Goal: Transaction & Acquisition: Purchase product/service

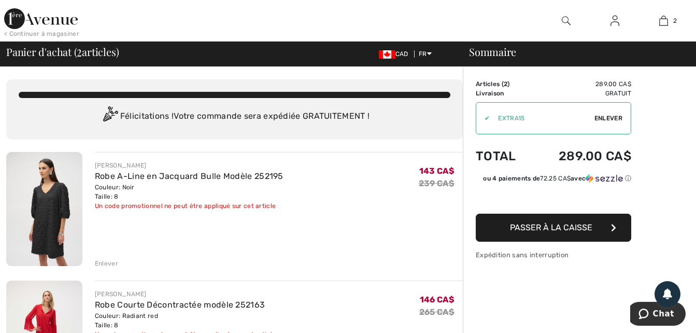
click at [541, 225] on span "Passer à la caisse" at bounding box center [551, 227] width 82 height 10
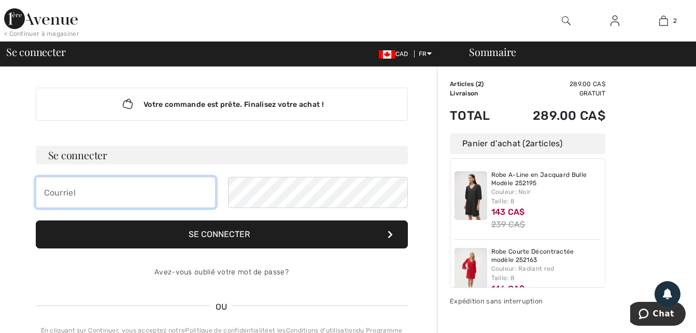
click at [123, 201] on input "email" at bounding box center [126, 192] width 180 height 31
type input "[EMAIL_ADDRESS][DOMAIN_NAME]"
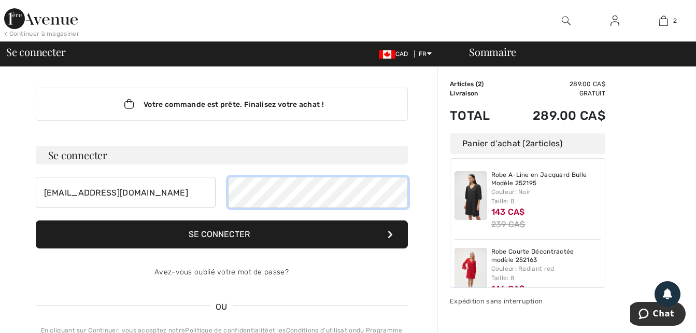
click at [36, 220] on button "Se connecter" at bounding box center [222, 234] width 372 height 28
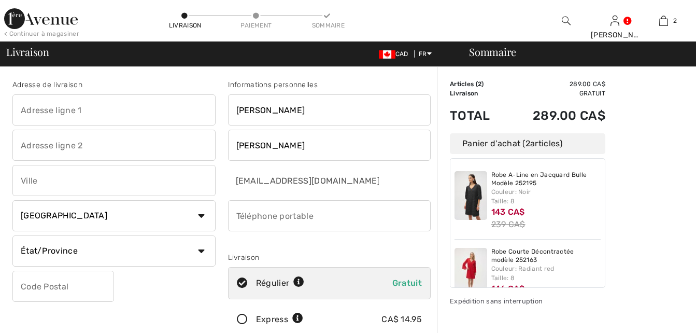
checkbox input "true"
click at [72, 106] on input "text" at bounding box center [113, 109] width 203 height 31
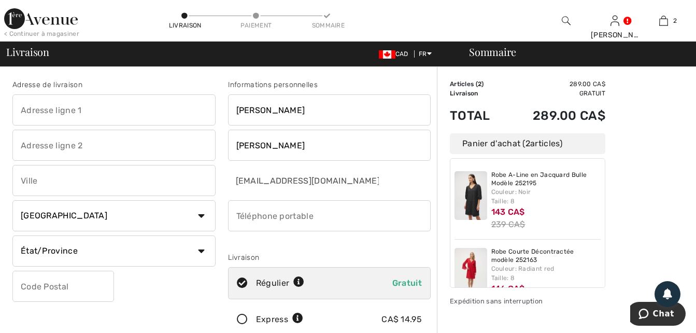
click at [182, 116] on input "text" at bounding box center [113, 109] width 203 height 31
type input "250-5620 rur J.-B.- Michaud"
type input "Levis"
select select "QC"
type input "G6V0R3"
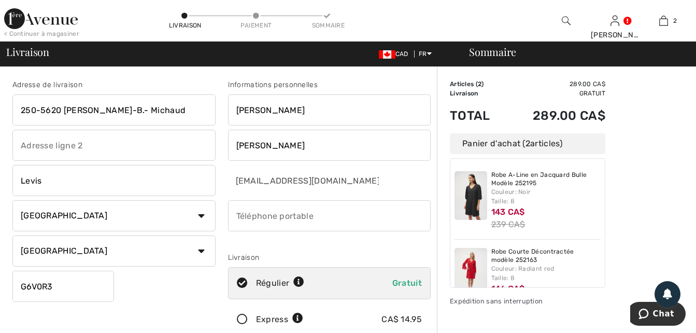
type input "4185725230"
click at [200, 116] on input "798 Rte President-Kennedy" at bounding box center [113, 109] width 203 height 31
drag, startPoint x: 151, startPoint y: 109, endPoint x: 38, endPoint y: 109, distance: 113.5
click at [38, 109] on input "798 Rte President-Kennedy" at bounding box center [113, 109] width 203 height 31
type input "7"
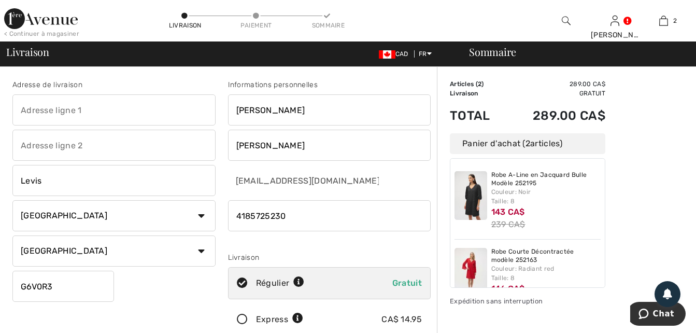
click at [184, 113] on input "text" at bounding box center [113, 109] width 203 height 31
type input "250-5620 rur J.-B.- Michaud"
click at [292, 217] on input "phone" at bounding box center [329, 215] width 203 height 31
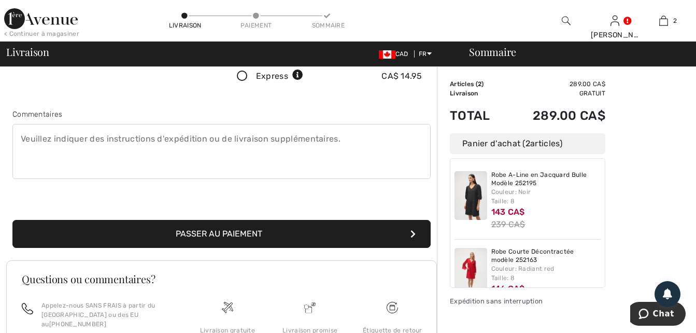
scroll to position [259, 0]
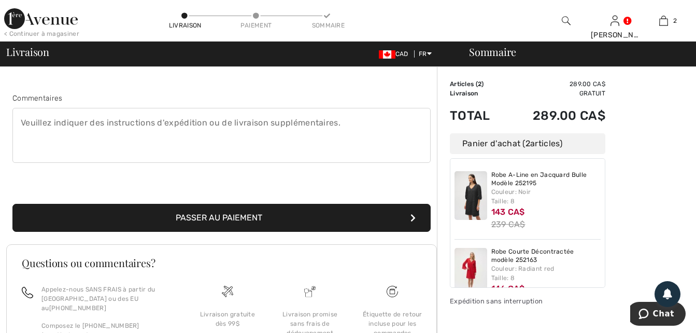
type input "4189295314"
click at [246, 218] on button "Passer au paiement" at bounding box center [221, 218] width 418 height 28
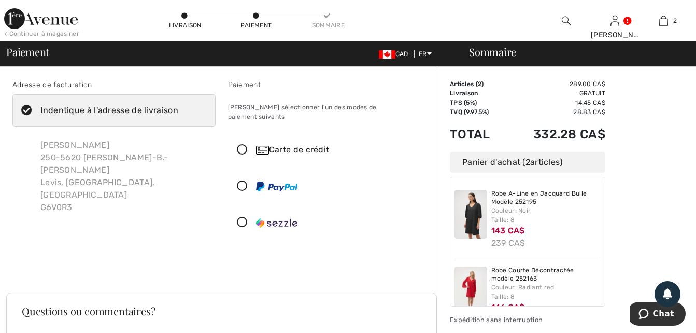
click at [239, 145] on icon at bounding box center [242, 150] width 27 height 11
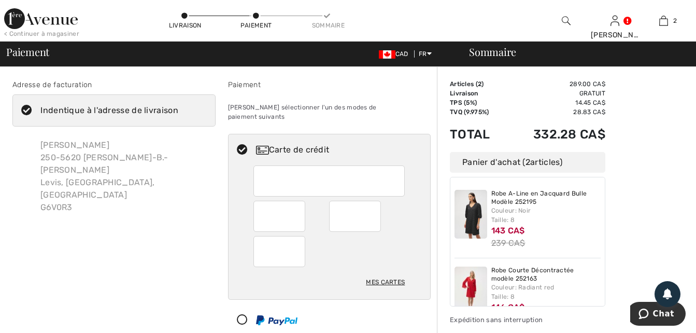
click at [379, 273] on div "Mes cartes" at bounding box center [385, 282] width 39 height 18
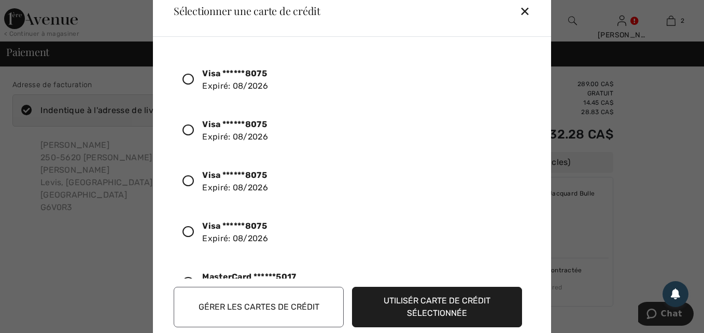
scroll to position [190, 0]
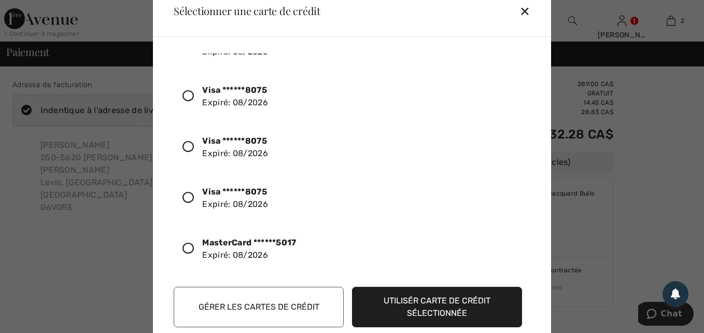
click at [186, 248] on icon at bounding box center [187, 248] width 11 height 11
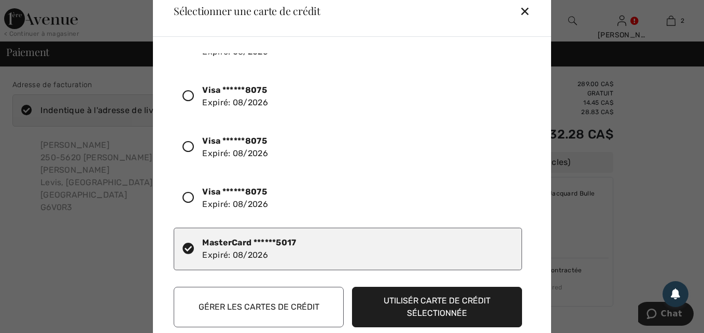
click at [428, 302] on button "Utilisér carte de crédit sélectionnée" at bounding box center [437, 307] width 170 height 40
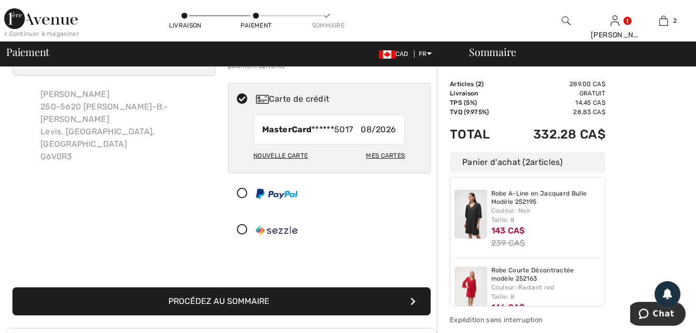
scroll to position [104, 0]
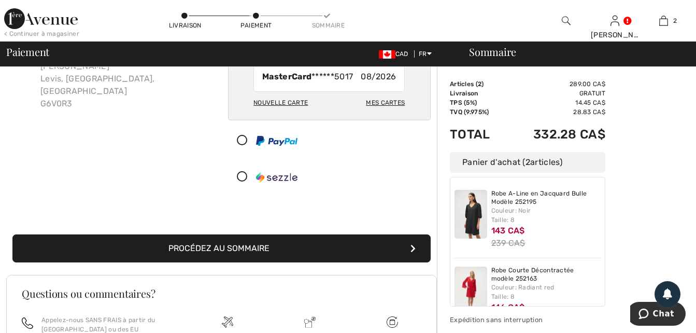
click at [273, 234] on button "Procédez au sommaire" at bounding box center [221, 248] width 418 height 28
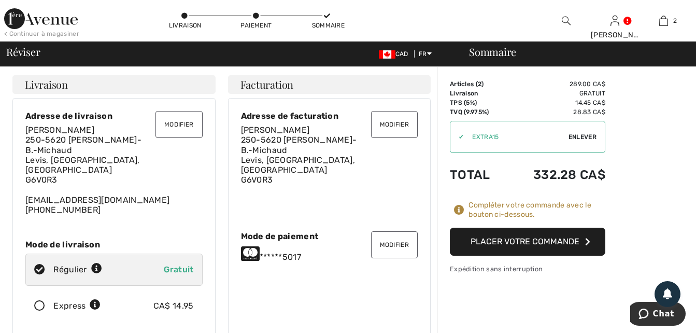
click at [541, 246] on button "Placer votre commande" at bounding box center [527, 242] width 155 height 28
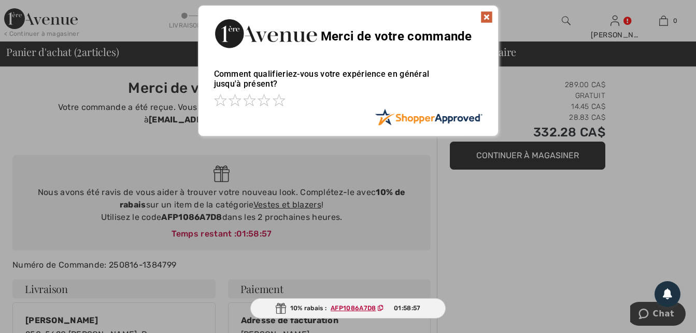
click at [486, 14] on img at bounding box center [486, 17] width 12 height 12
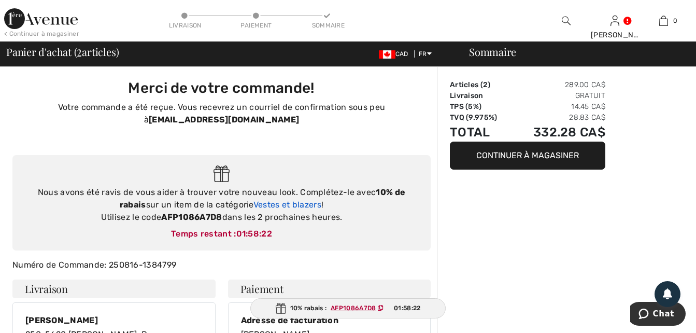
click at [263, 206] on link "Vestes et blazers" at bounding box center [287, 205] width 68 height 10
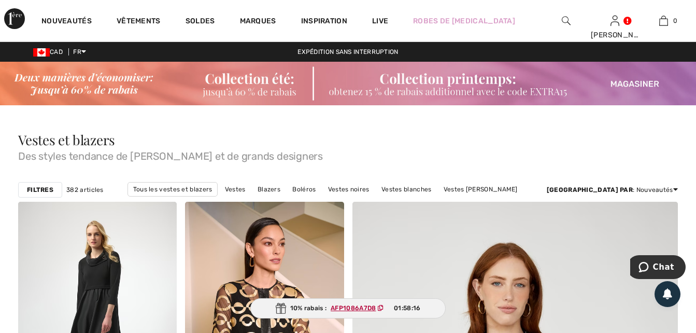
click at [49, 189] on strong "Filtres" at bounding box center [40, 189] width 26 height 9
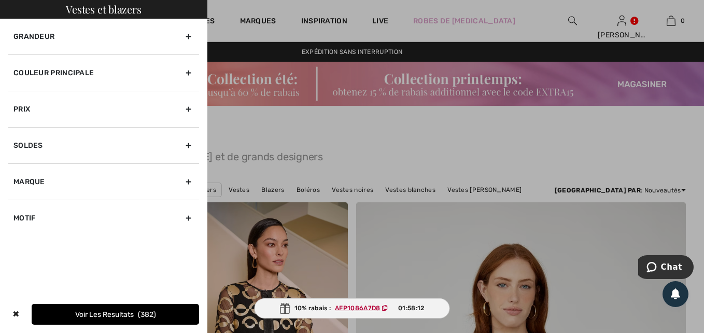
click at [187, 38] on div "Grandeur" at bounding box center [103, 37] width 191 height 36
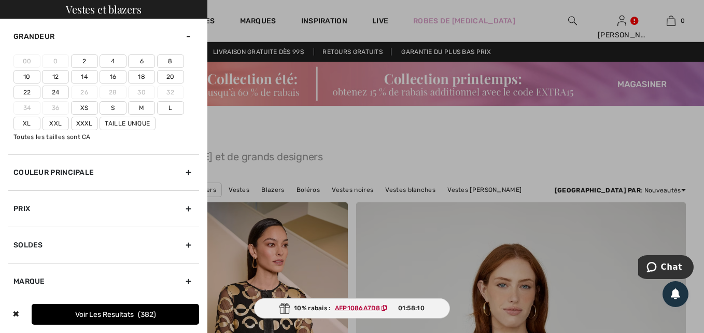
click at [166, 61] on label "8" at bounding box center [170, 60] width 27 height 13
click at [0, 0] on input"] "8" at bounding box center [0, 0] width 0 height 0
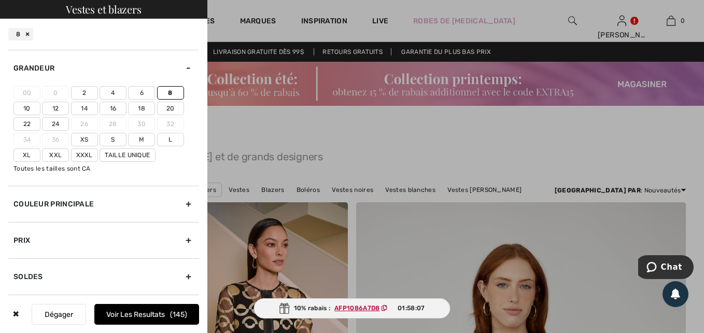
click at [148, 316] on button "Voir les resultats 145" at bounding box center [146, 314] width 105 height 21
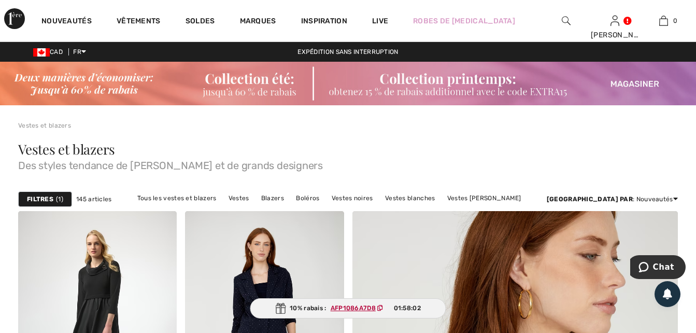
click at [46, 195] on strong "Filtres" at bounding box center [40, 198] width 26 height 9
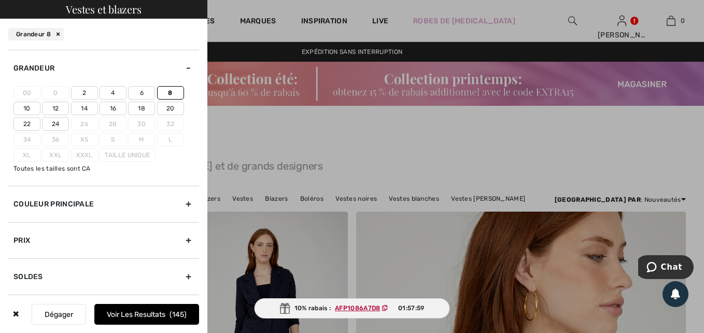
click at [178, 207] on div "Couleur Principale" at bounding box center [103, 204] width 191 height 36
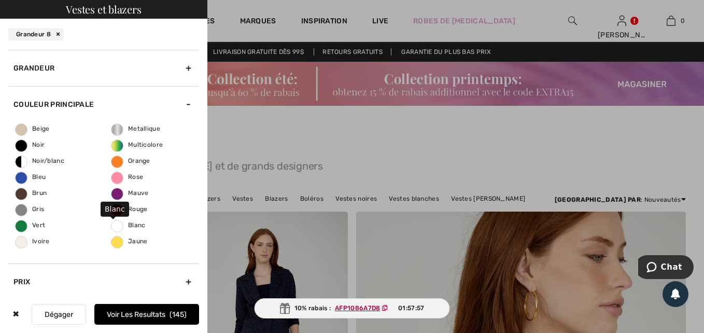
click at [118, 223] on span "Blanc" at bounding box center [128, 224] width 34 height 7
click at [0, 0] on input "Blanc" at bounding box center [0, 0] width 0 height 0
click at [156, 309] on button "Voir les resultats 6" at bounding box center [146, 314] width 105 height 21
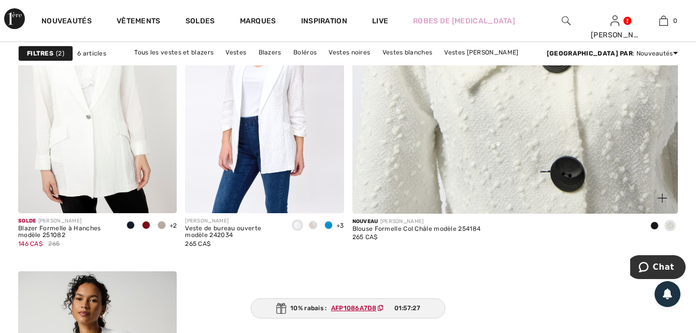
scroll to position [518, 0]
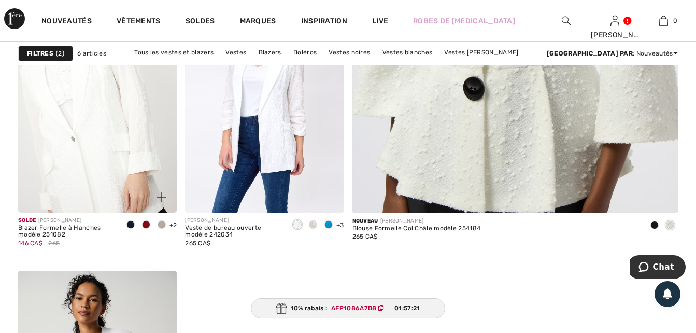
click at [91, 138] on img at bounding box center [97, 93] width 159 height 238
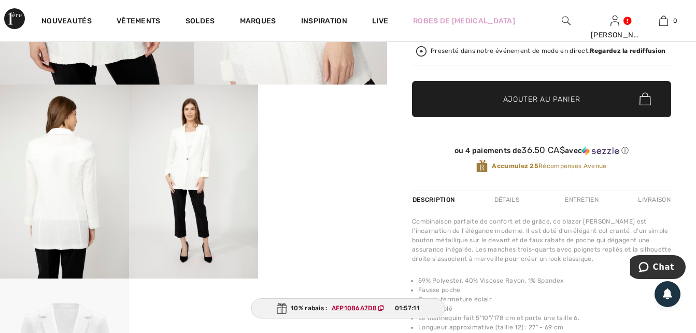
click at [79, 206] on img at bounding box center [64, 181] width 129 height 194
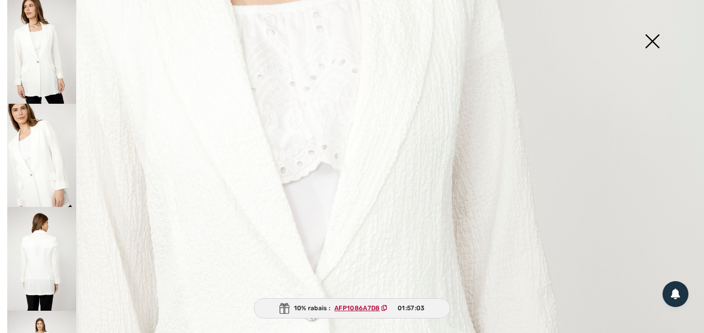
scroll to position [311, 0]
click at [29, 148] on img at bounding box center [41, 156] width 69 height 104
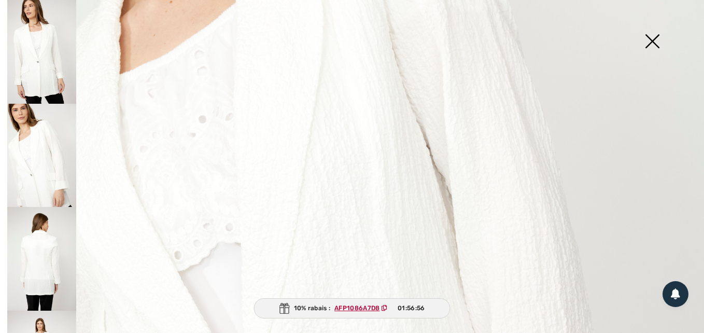
click at [34, 246] on img at bounding box center [41, 259] width 69 height 104
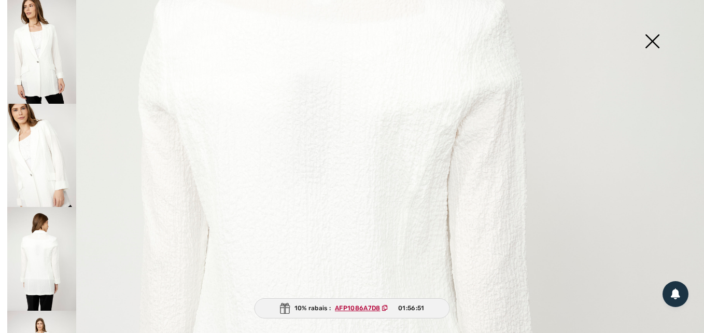
click at [655, 37] on img at bounding box center [652, 42] width 52 height 53
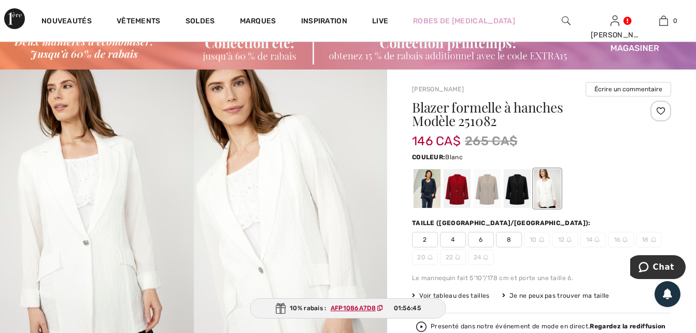
scroll to position [0, 0]
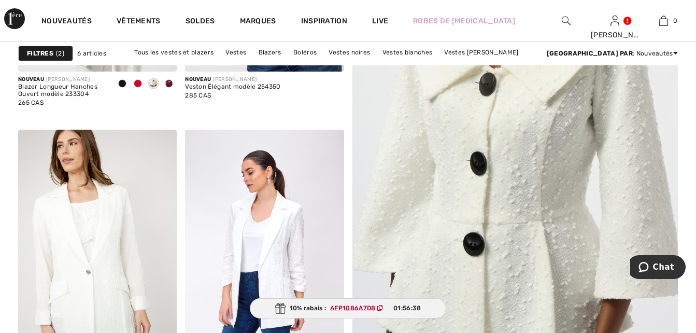
click at [46, 54] on strong "Filtres" at bounding box center [40, 53] width 26 height 9
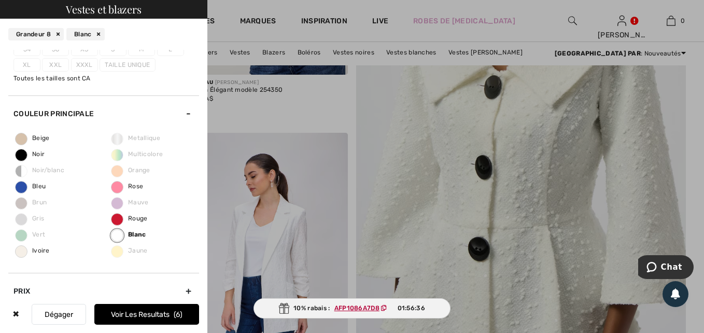
scroll to position [104, 0]
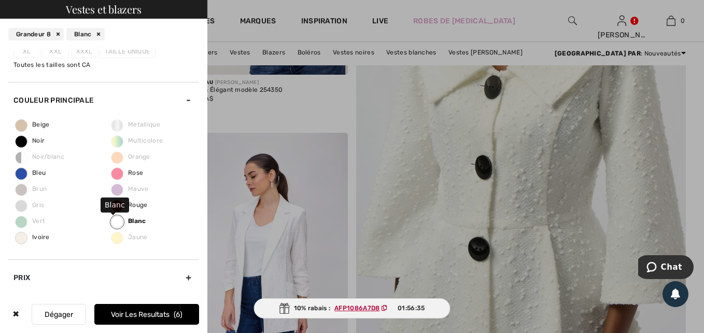
click at [115, 223] on label "Blanc" at bounding box center [117, 222] width 12 height 12
click at [0, 0] on input "Blanc" at bounding box center [0, 0] width 0 height 0
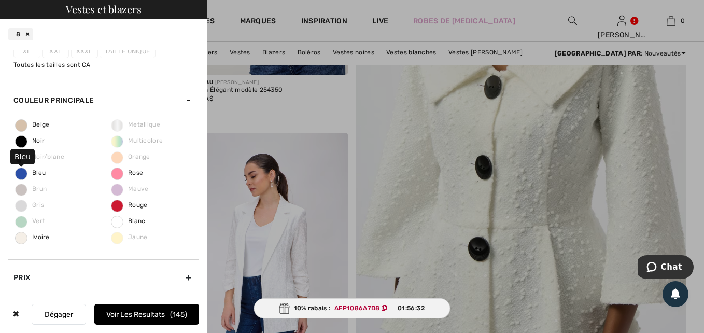
click at [37, 172] on span "Bleu" at bounding box center [31, 172] width 30 height 7
click at [0, 0] on input "Bleu" at bounding box center [0, 0] width 0 height 0
click at [155, 314] on button "Voir les resultats 24" at bounding box center [146, 314] width 105 height 21
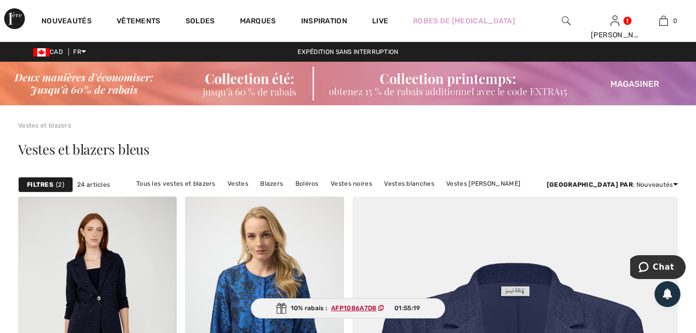
click at [40, 182] on strong "Filtres" at bounding box center [40, 184] width 26 height 9
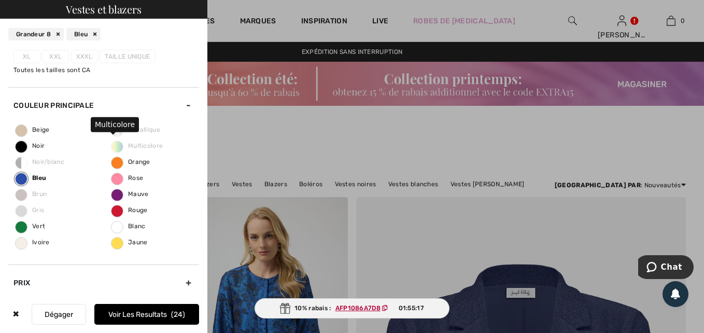
scroll to position [104, 0]
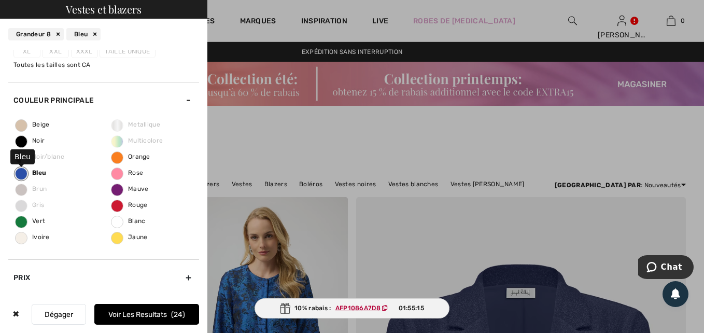
click at [33, 173] on span "Bleu" at bounding box center [31, 172] width 31 height 7
click at [0, 0] on input "Bleu" at bounding box center [0, 0] width 0 height 0
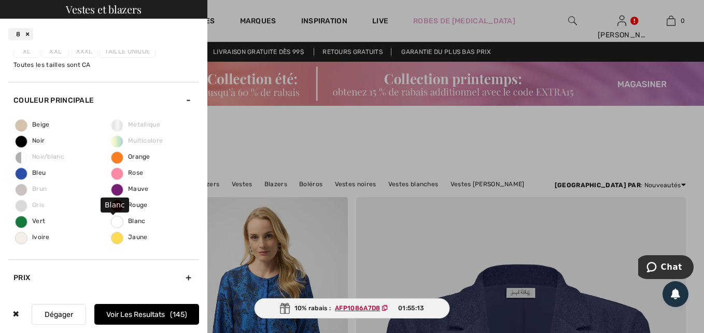
click at [130, 223] on span "Blanc" at bounding box center [128, 220] width 34 height 7
click at [0, 0] on input "Blanc" at bounding box center [0, 0] width 0 height 0
click at [143, 313] on button "Voir les resultats 6" at bounding box center [146, 314] width 105 height 21
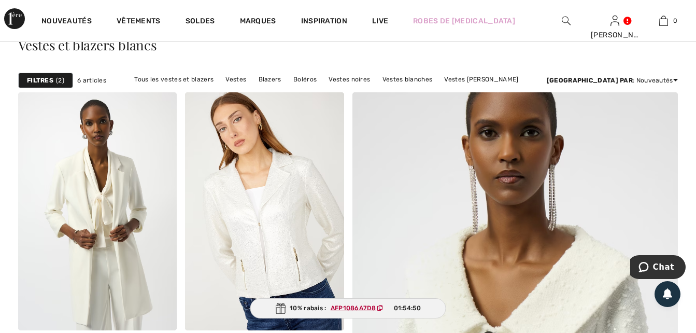
scroll to position [104, 0]
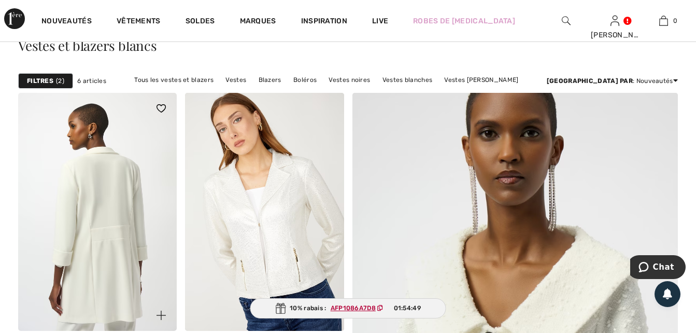
click at [112, 240] on img at bounding box center [97, 212] width 159 height 238
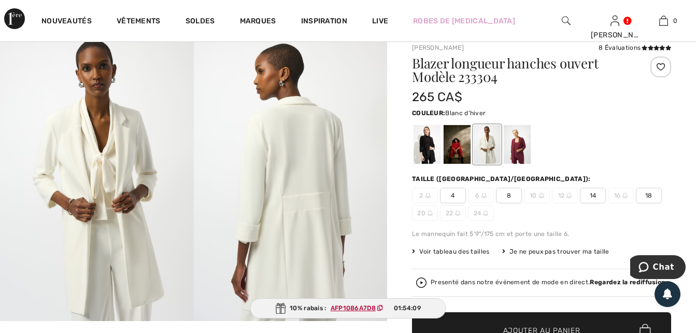
scroll to position [52, 0]
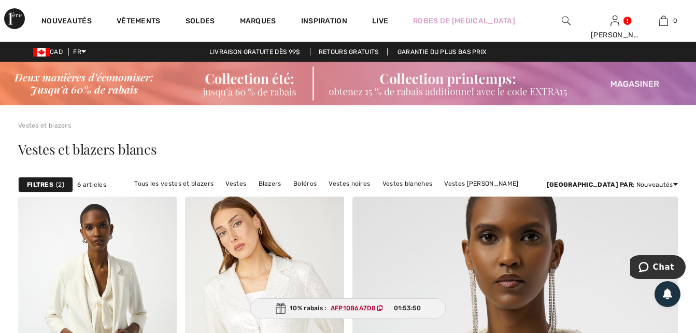
drag, startPoint x: 45, startPoint y: 180, endPoint x: 137, endPoint y: 207, distance: 96.0
click at [45, 180] on strong "Filtres" at bounding box center [40, 184] width 26 height 9
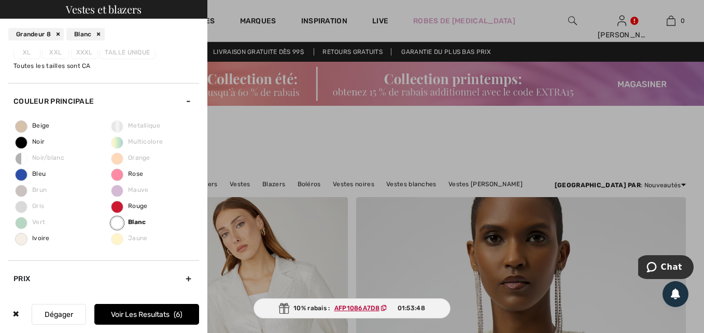
scroll to position [104, 0]
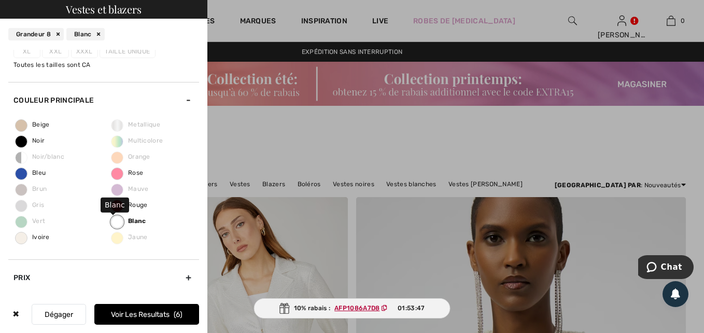
click at [118, 218] on label "Blanc" at bounding box center [117, 222] width 12 height 12
click at [0, 0] on input "Blanc" at bounding box center [0, 0] width 0 height 0
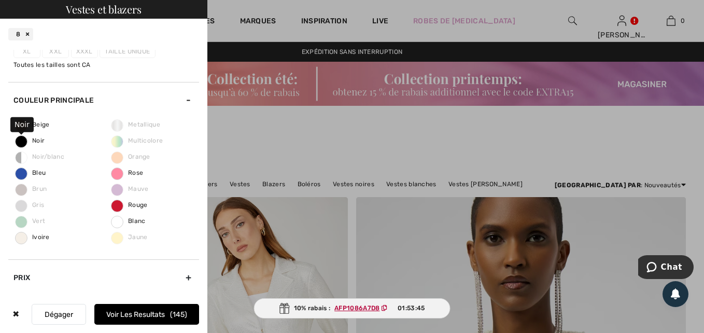
click at [34, 142] on span "Noir" at bounding box center [30, 140] width 29 height 7
click at [0, 0] on input "Noir" at bounding box center [0, 0] width 0 height 0
click at [147, 310] on button "Voir les resultats 50" at bounding box center [146, 314] width 105 height 21
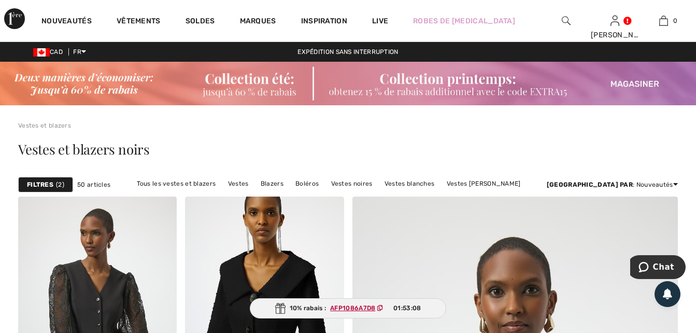
click at [34, 188] on strong "Filtres" at bounding box center [40, 184] width 26 height 9
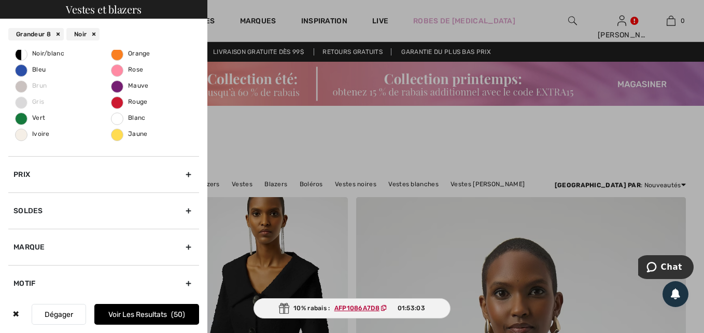
scroll to position [207, 0]
click at [181, 209] on div "Soldes" at bounding box center [103, 210] width 191 height 36
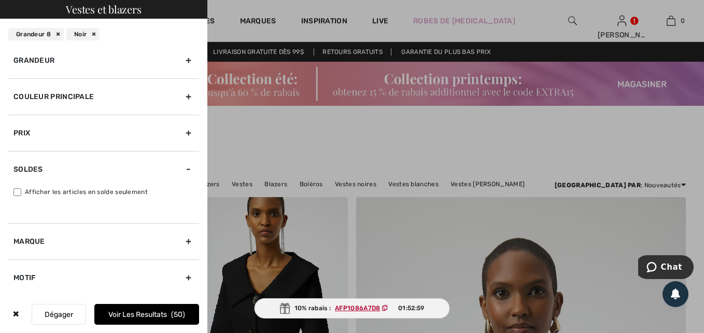
scroll to position [8, 0]
click at [13, 192] on input "Afficher les articles en solde seulement" at bounding box center [17, 192] width 8 height 8
checkbox input "true"
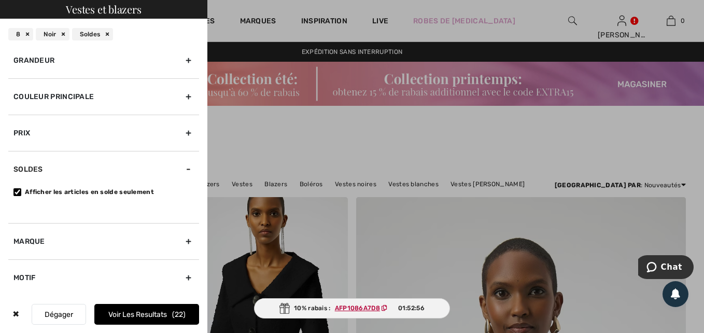
click at [134, 310] on button "Voir les resultats 22" at bounding box center [146, 314] width 105 height 21
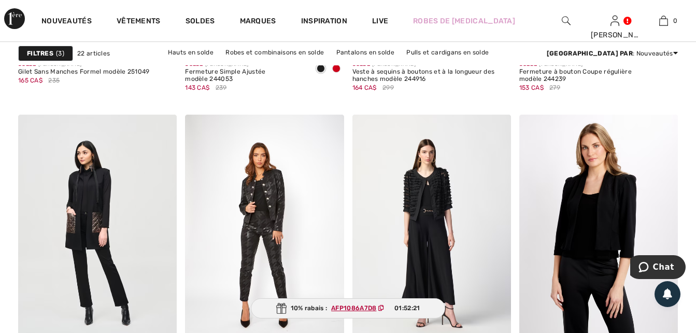
scroll to position [1658, 0]
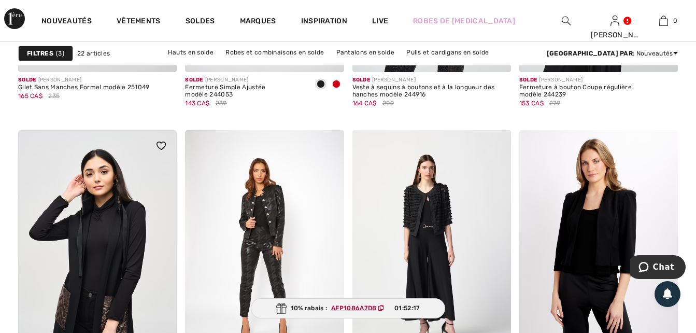
click at [70, 296] on img at bounding box center [97, 249] width 159 height 238
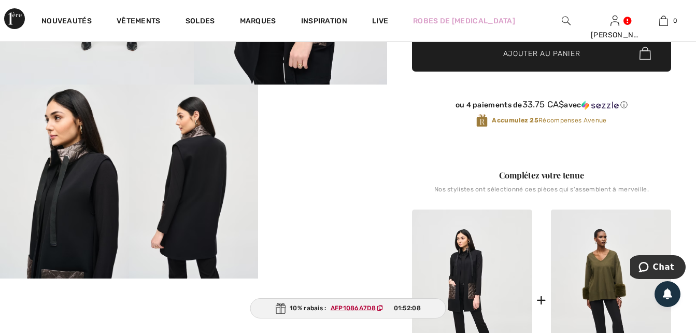
click at [308, 149] on video "Your browser does not support the video tag." at bounding box center [322, 116] width 129 height 65
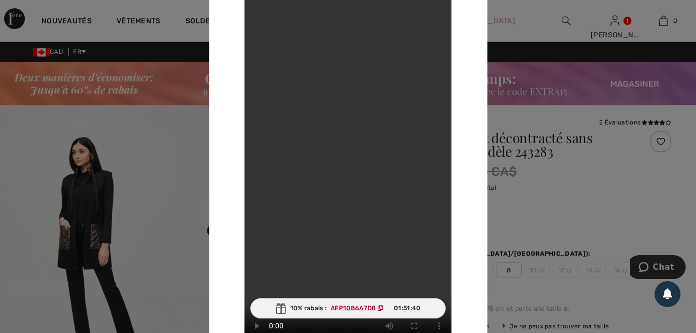
click at [177, 78] on div at bounding box center [348, 166] width 696 height 333
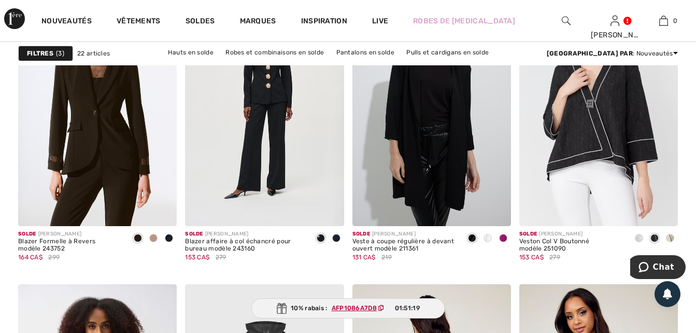
scroll to position [726, 0]
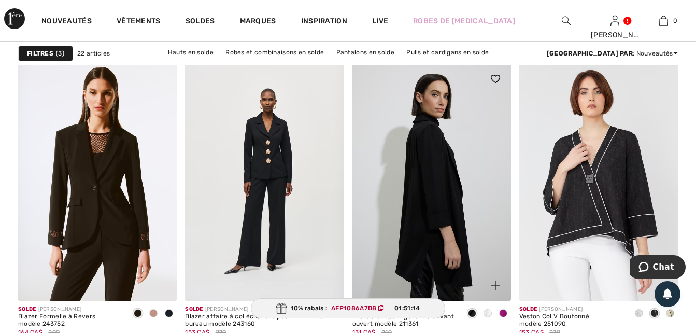
click at [430, 188] on img at bounding box center [431, 182] width 159 height 238
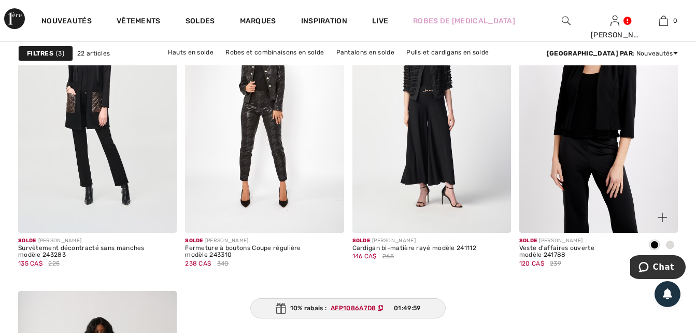
scroll to position [1762, 0]
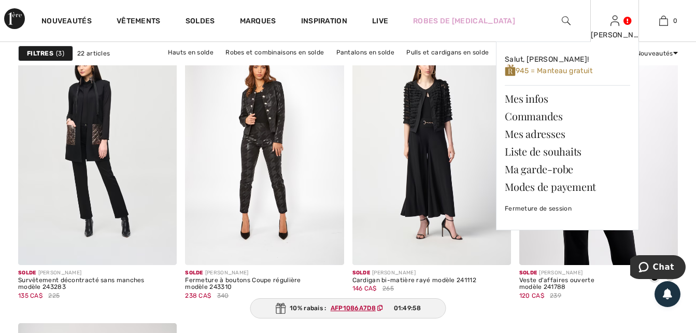
click at [615, 26] on img at bounding box center [615, 21] width 9 height 12
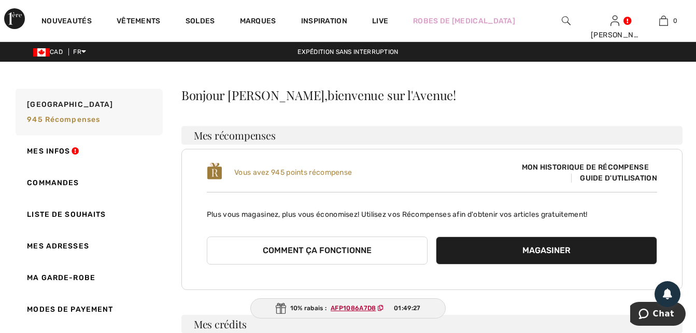
click at [303, 248] on button "Comment ça fonctionne" at bounding box center [317, 250] width 221 height 28
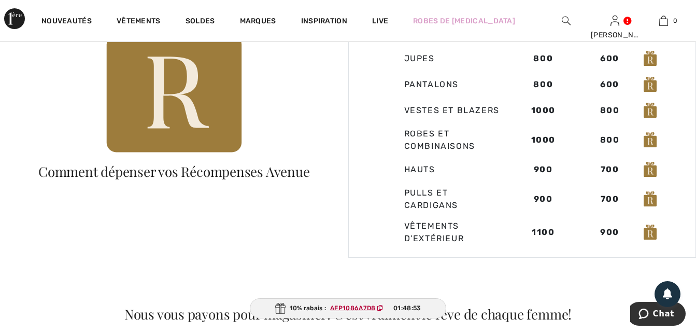
scroll to position [726, 0]
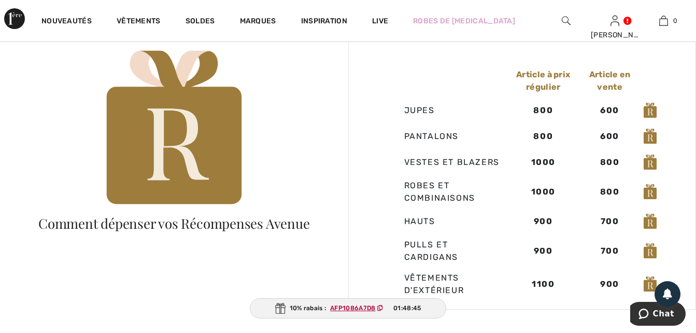
click at [170, 159] on img at bounding box center [174, 129] width 145 height 176
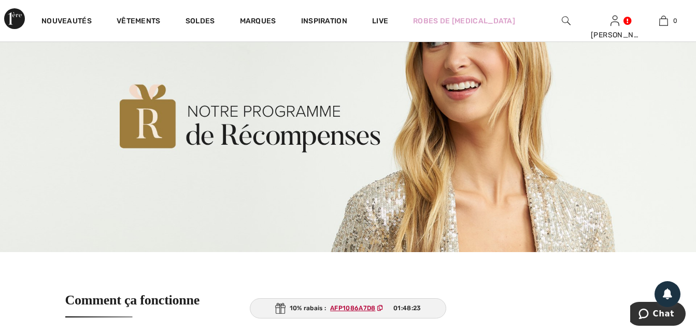
scroll to position [0, 0]
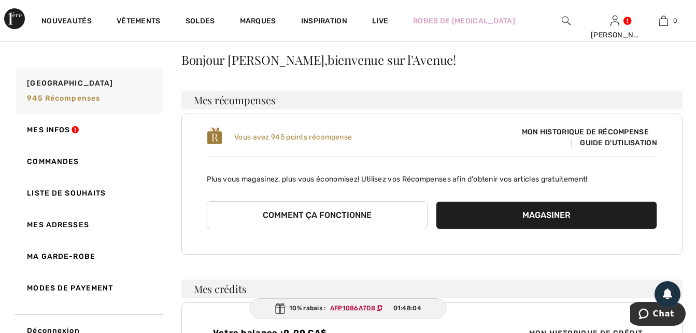
scroll to position [52, 0]
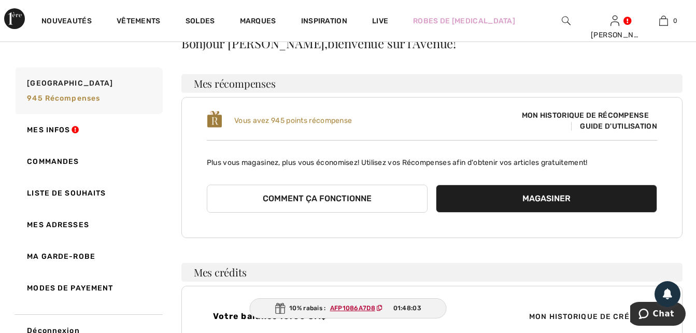
click at [345, 307] on ins "AFP1086A7D8" at bounding box center [352, 307] width 45 height 7
click at [377, 307] on icon at bounding box center [380, 308] width 6 height 6
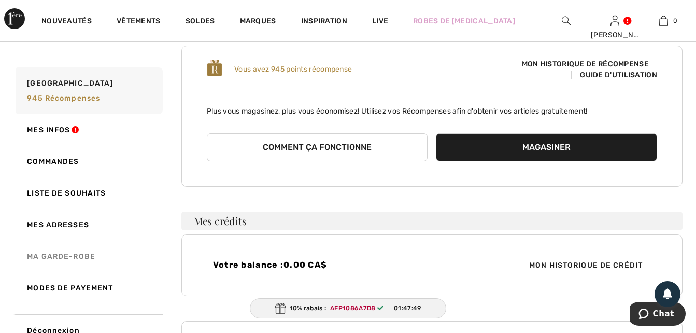
scroll to position [104, 0]
click at [75, 253] on link "Ma garde-robe" at bounding box center [87, 256] width 149 height 32
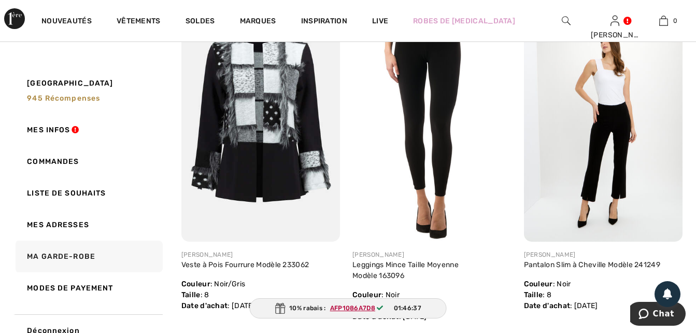
scroll to position [1244, 0]
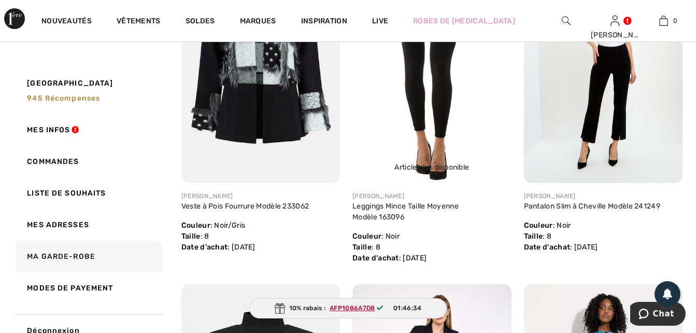
click at [444, 115] on img at bounding box center [431, 64] width 159 height 238
click at [419, 165] on div "Article plus disponible" at bounding box center [431, 167] width 143 height 16
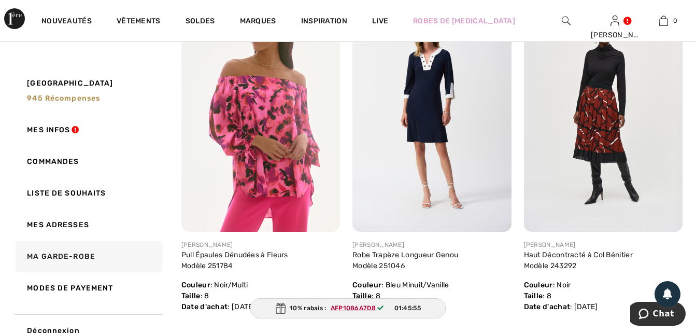
scroll to position [518, 0]
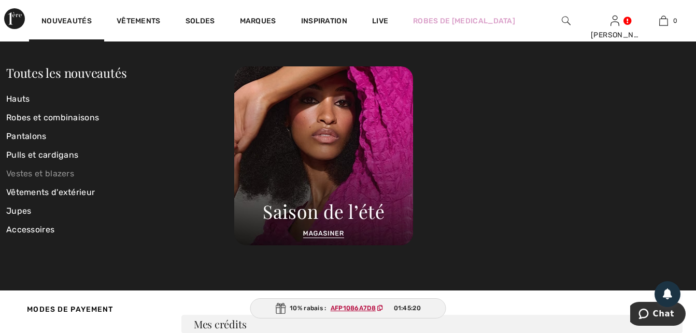
click at [50, 175] on link "Vestes et blazers" at bounding box center [120, 173] width 228 height 19
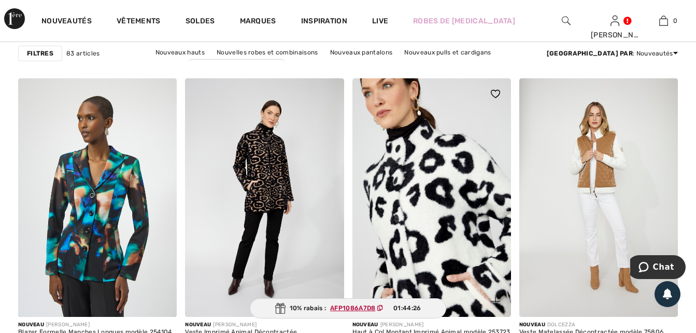
scroll to position [1762, 0]
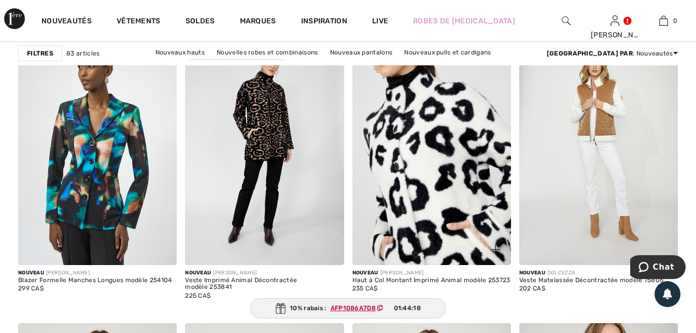
click at [392, 165] on img at bounding box center [431, 145] width 159 height 238
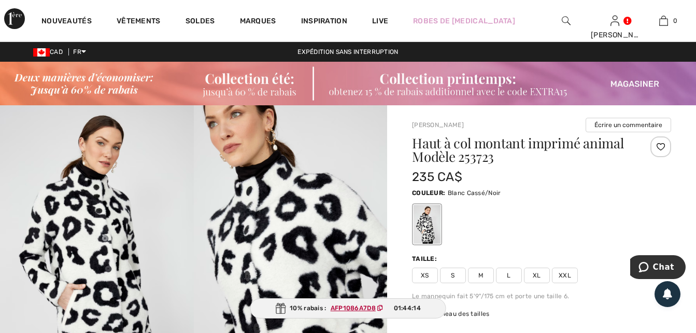
checkbox input "true"
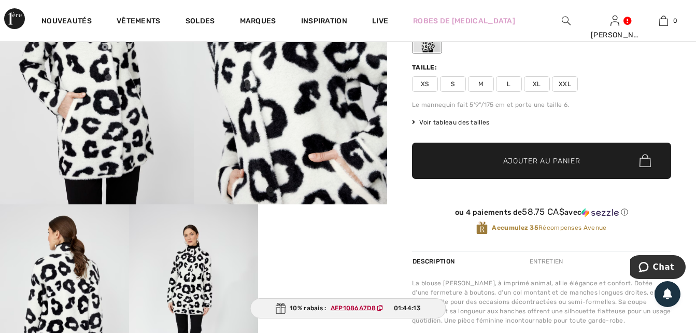
scroll to position [311, 0]
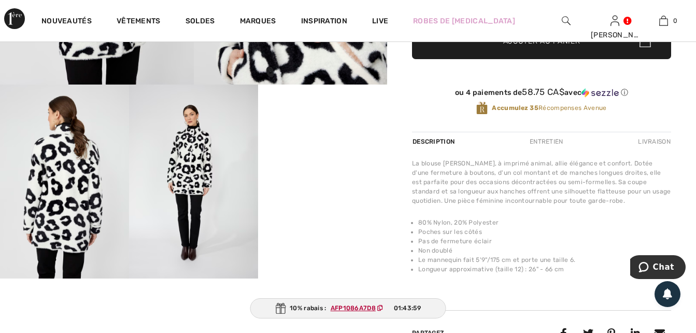
click at [313, 149] on video "Your browser does not support the video tag." at bounding box center [322, 116] width 129 height 65
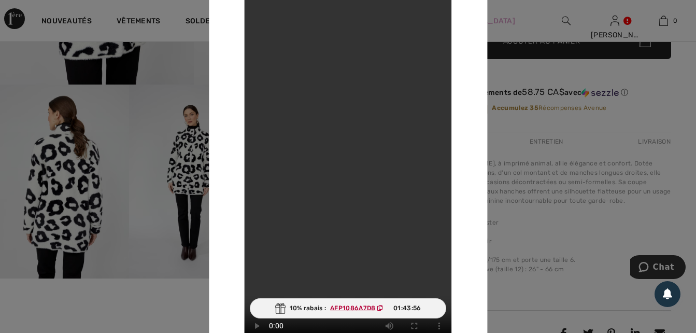
click at [179, 169] on div at bounding box center [348, 166] width 696 height 333
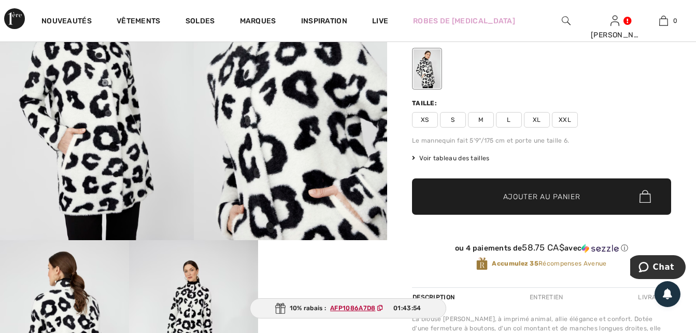
click at [309, 125] on img at bounding box center [291, 95] width 194 height 290
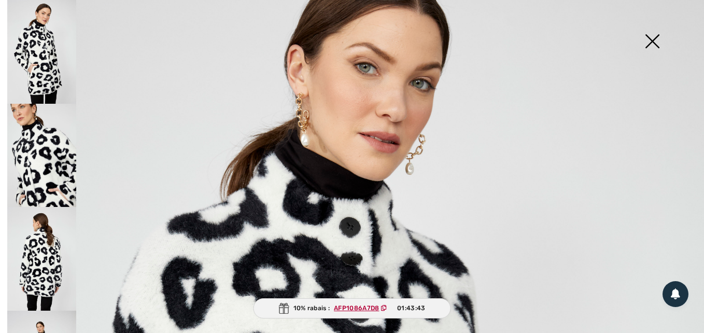
scroll to position [52, 0]
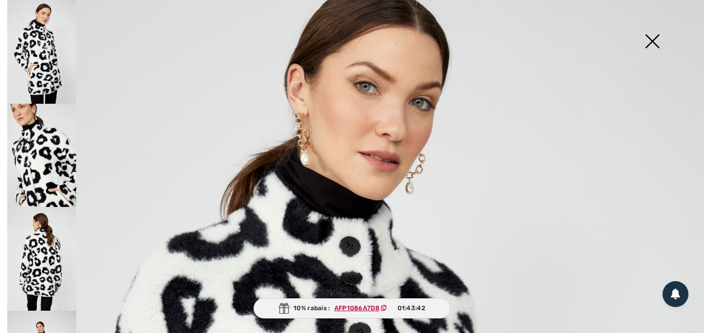
click at [650, 42] on img at bounding box center [652, 42] width 52 height 53
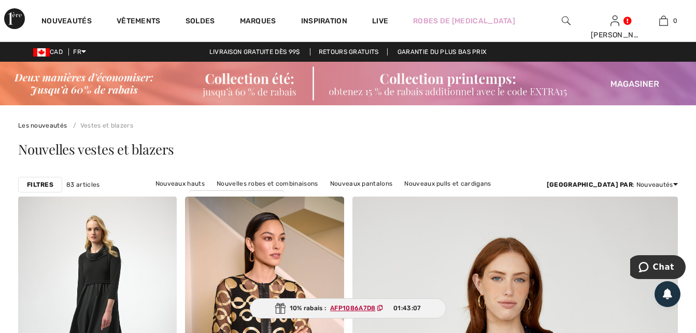
click at [257, 88] on img at bounding box center [348, 84] width 696 height 44
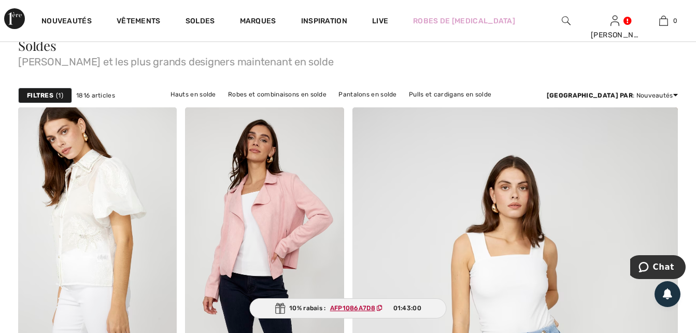
click at [44, 91] on strong "Filtres" at bounding box center [40, 95] width 26 height 9
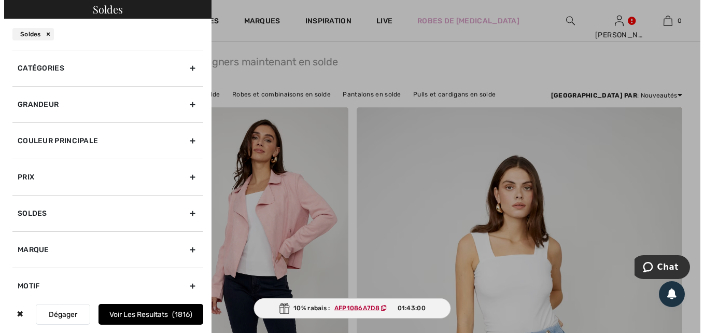
scroll to position [104, 0]
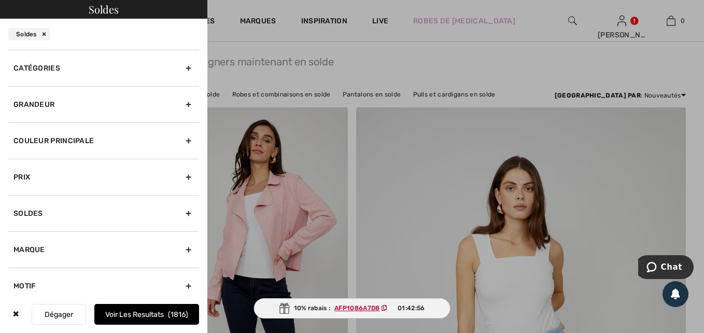
click at [177, 100] on div "Grandeur" at bounding box center [103, 104] width 191 height 36
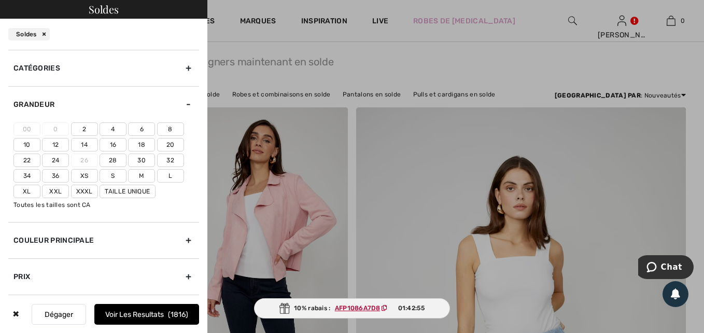
click at [171, 126] on label "8" at bounding box center [170, 128] width 27 height 13
click at [0, 0] on input"] "8" at bounding box center [0, 0] width 0 height 0
click at [162, 311] on button "Voir les resultats 649" at bounding box center [146, 314] width 105 height 21
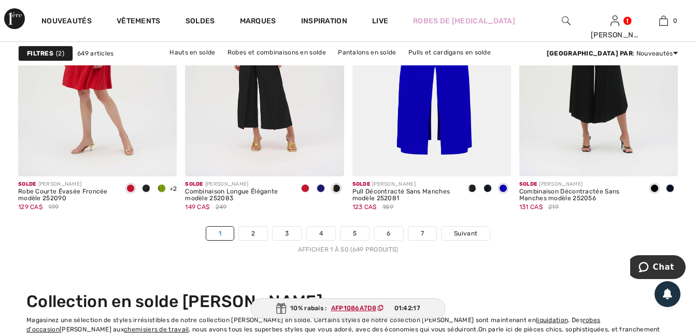
scroll to position [4457, 0]
click at [252, 239] on link "2" at bounding box center [253, 233] width 29 height 13
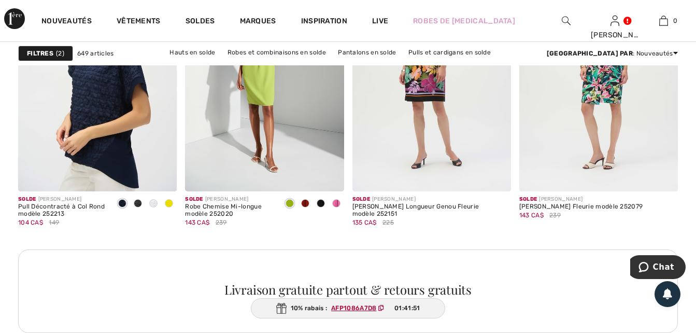
scroll to position [2021, 0]
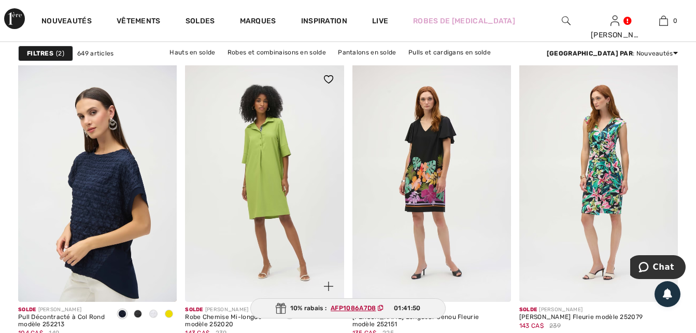
click at [269, 175] on img at bounding box center [264, 183] width 159 height 238
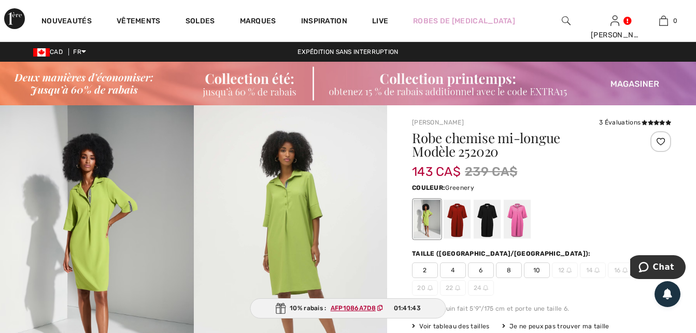
click at [271, 243] on img at bounding box center [291, 250] width 194 height 290
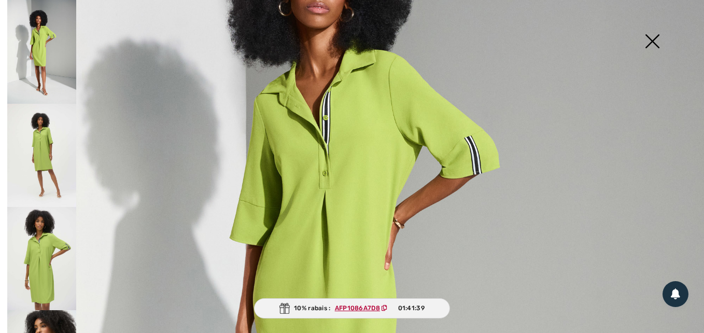
scroll to position [207, 0]
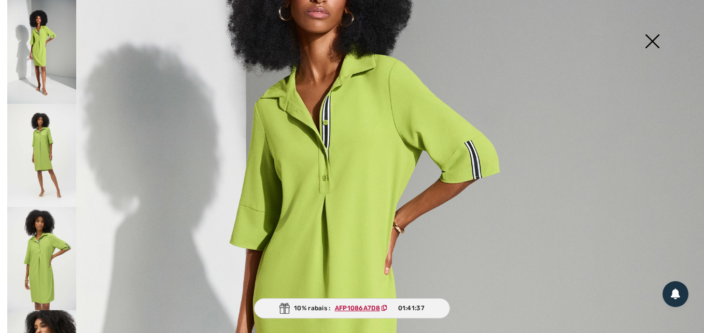
click at [33, 141] on img at bounding box center [41, 155] width 69 height 103
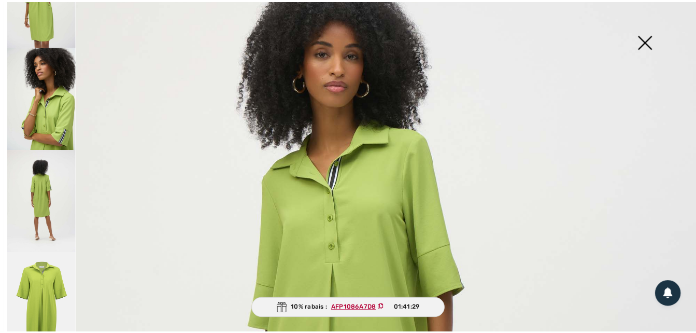
scroll to position [104, 0]
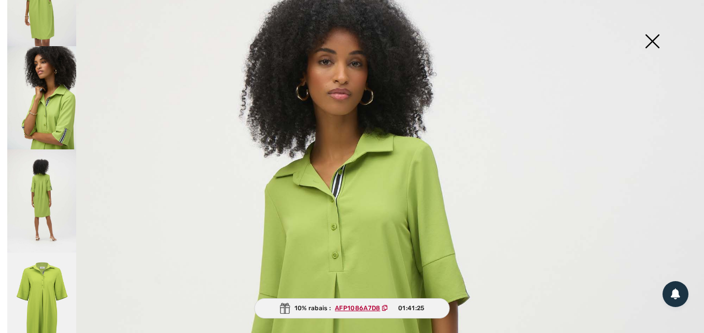
click at [649, 43] on img at bounding box center [652, 42] width 52 height 53
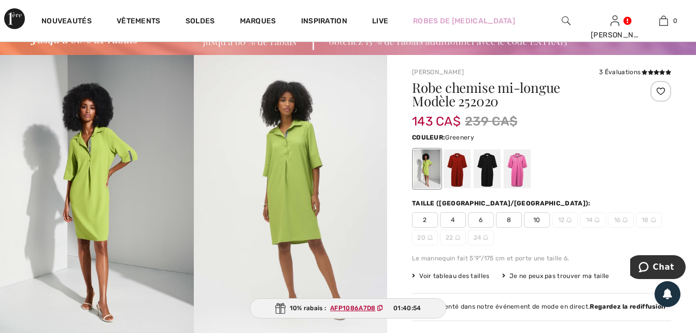
scroll to position [154, 0]
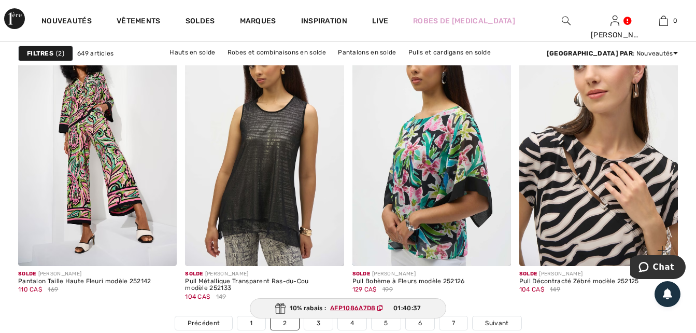
scroll to position [4302, 0]
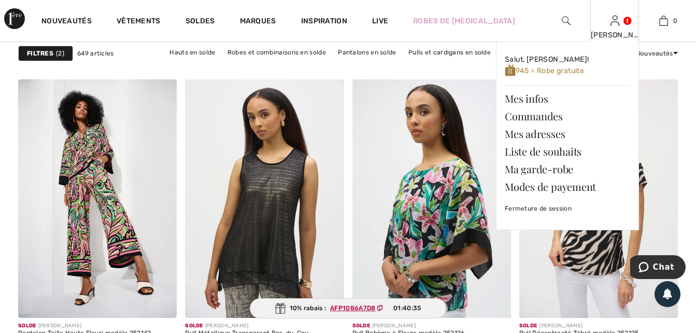
click at [619, 25] on link at bounding box center [615, 21] width 9 height 10
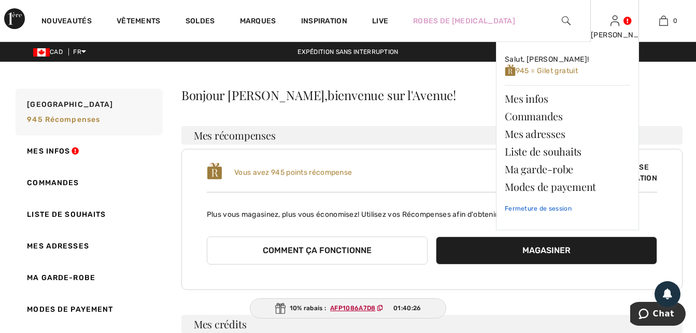
click at [544, 207] on link "Fermeture de session" at bounding box center [567, 208] width 125 height 26
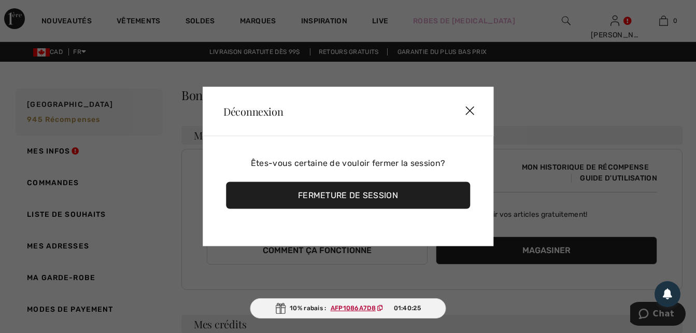
click at [373, 197] on div "Fermeture de session" at bounding box center [348, 195] width 244 height 27
